Goal: Book appointment/travel/reservation

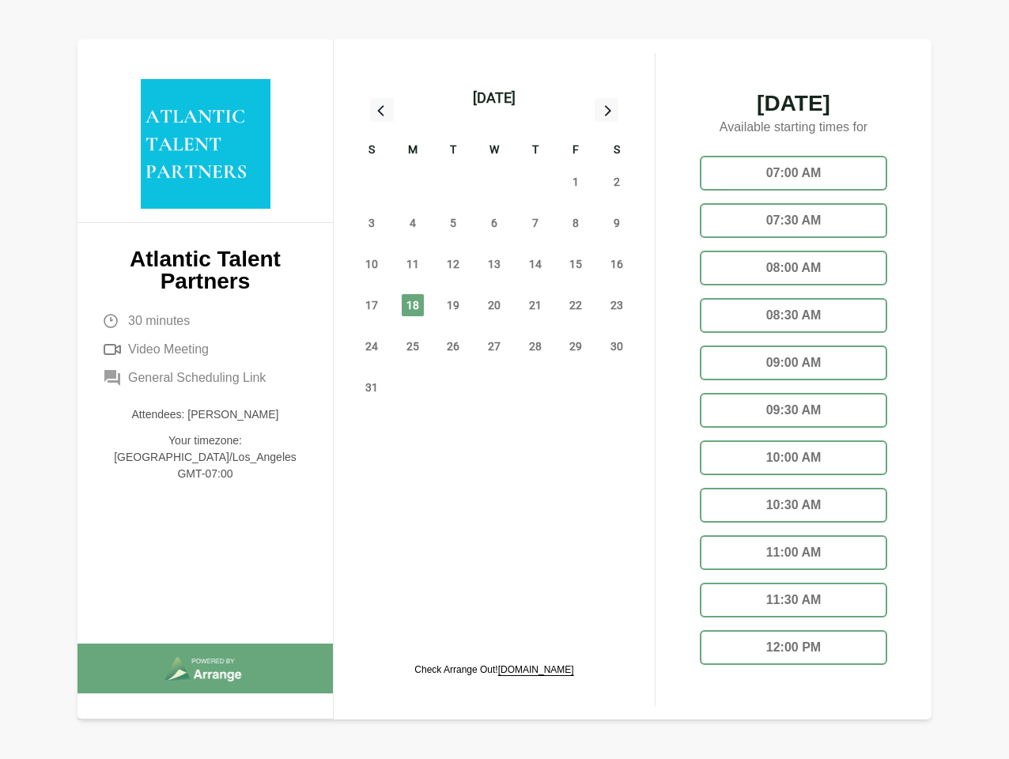
click at [494, 246] on div "13" at bounding box center [494, 263] width 41 height 41
click at [493, 98] on div "[DATE]" at bounding box center [494, 98] width 43 height 22
click at [372, 182] on div "27" at bounding box center [371, 181] width 41 height 41
click at [413, 182] on div "28" at bounding box center [412, 181] width 41 height 41
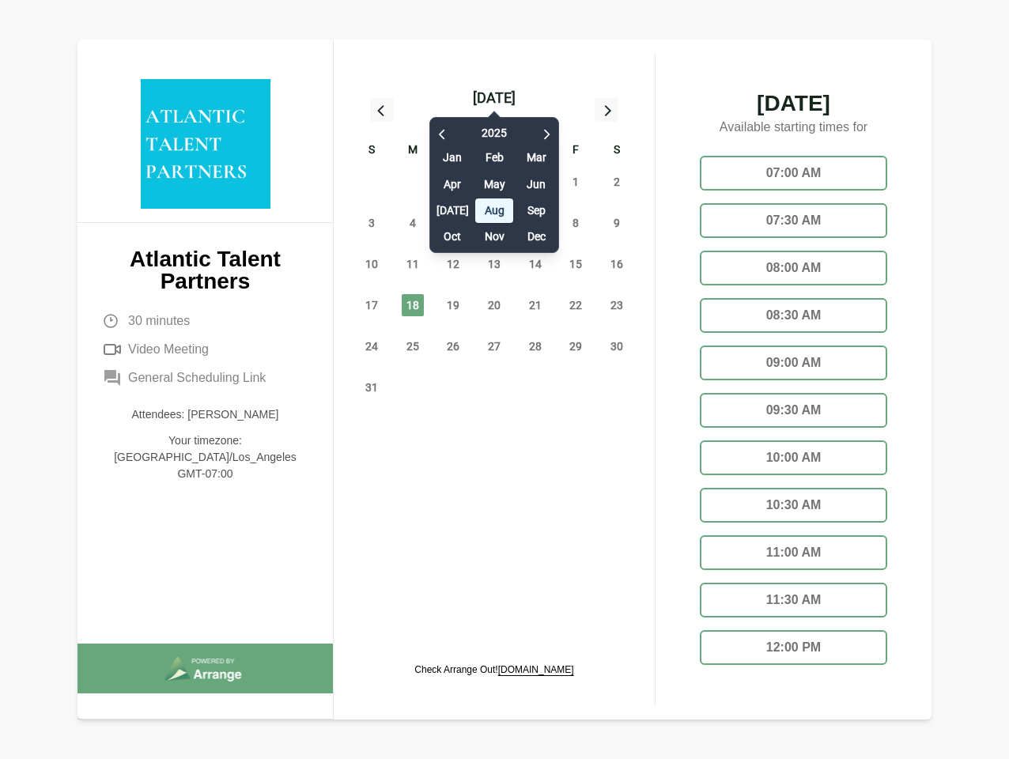
click at [453, 182] on div "[DATE] Feb Mar Apr May Jun [DATE] Aug Sep Oct Nov Dec" at bounding box center [494, 181] width 130 height 144
click at [494, 182] on div "[DATE] Feb Mar Apr May Jun [DATE] Aug Sep Oct Nov Dec" at bounding box center [494, 181] width 130 height 144
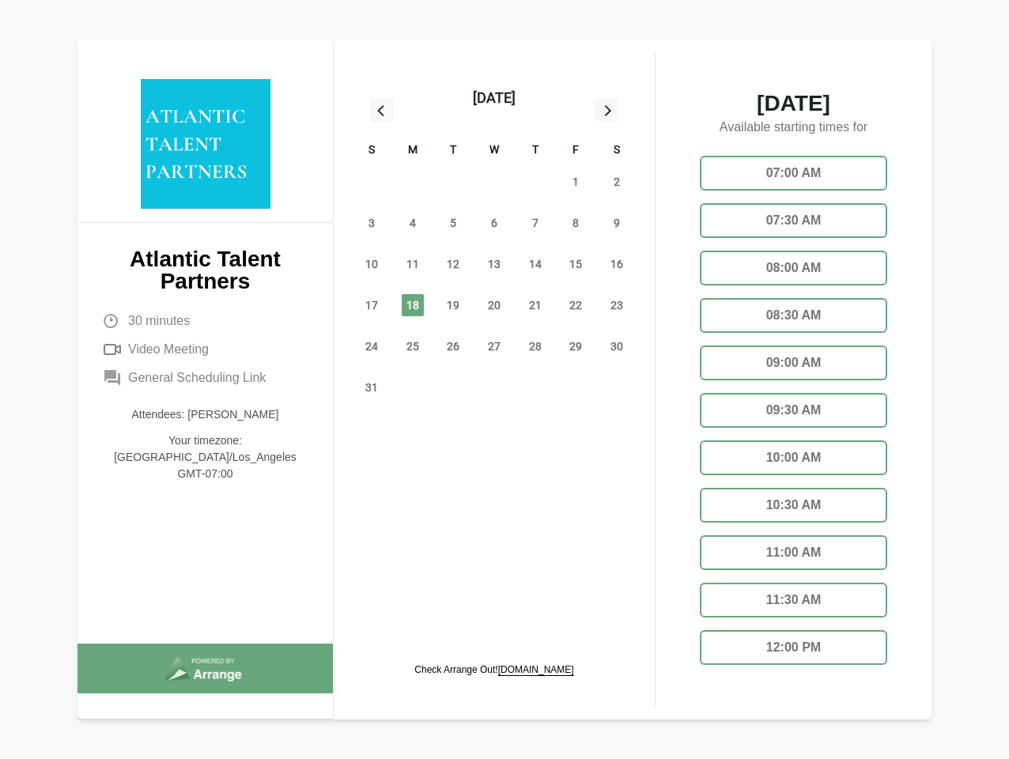
click at [535, 182] on div "31" at bounding box center [535, 181] width 41 height 41
click at [576, 182] on span "1" at bounding box center [575, 182] width 22 height 22
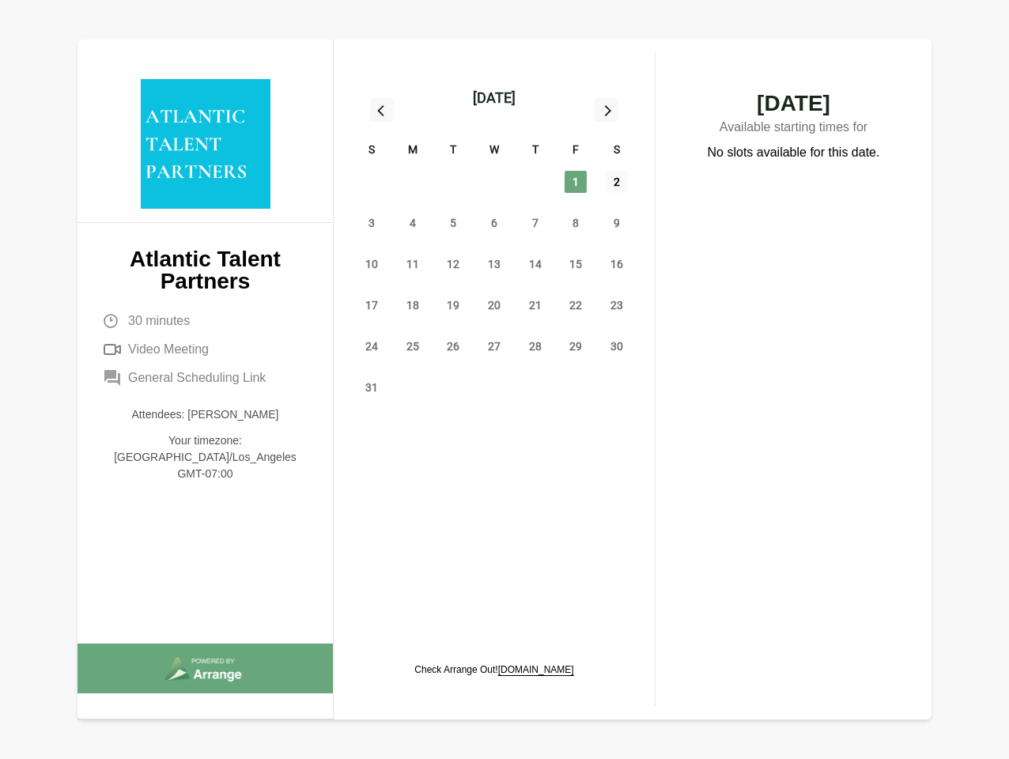
click at [617, 182] on span "2" at bounding box center [617, 182] width 22 height 22
click at [372, 223] on span "3" at bounding box center [371, 223] width 22 height 22
